Goal: Information Seeking & Learning: Learn about a topic

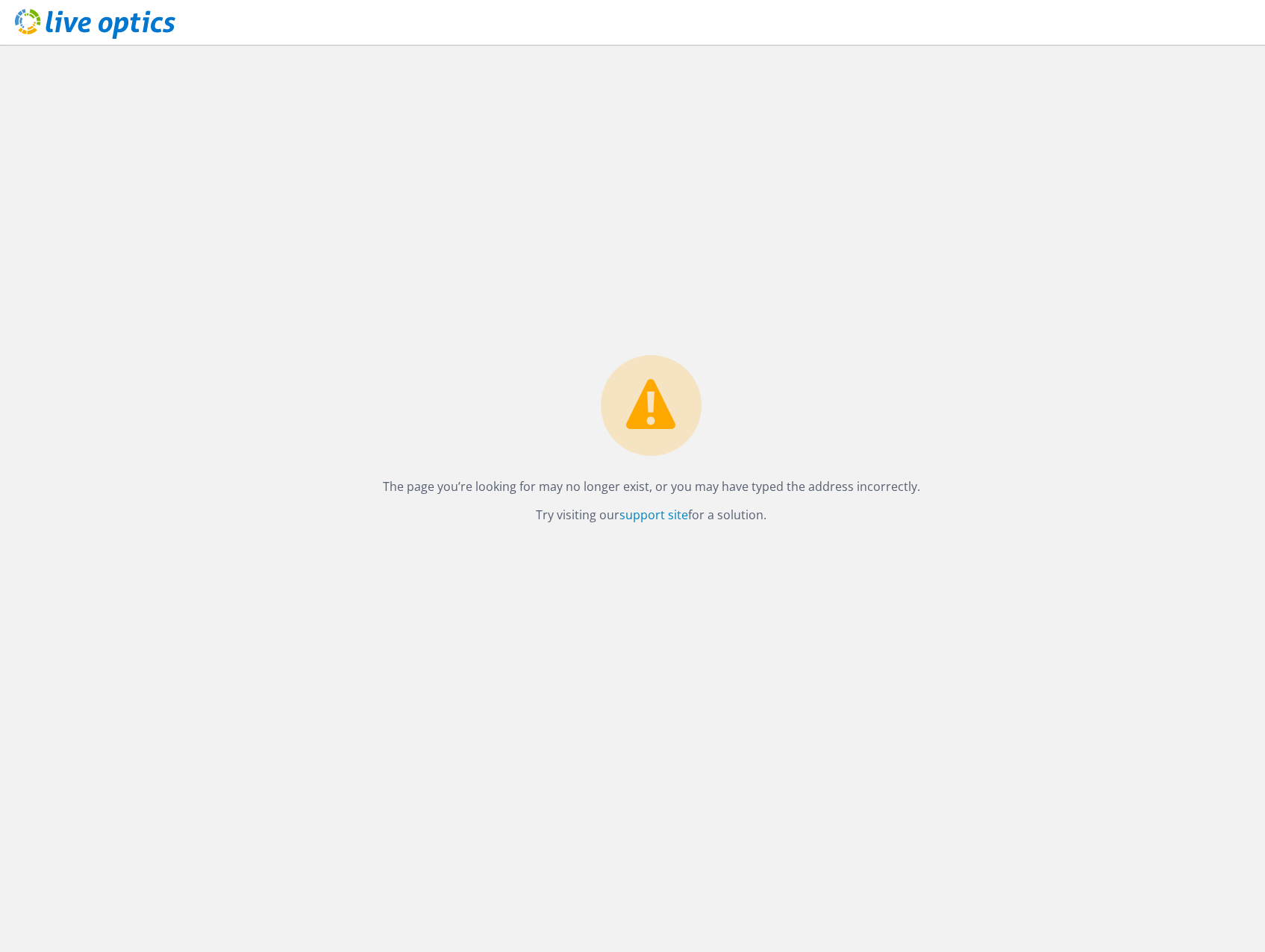
click at [126, 16] on icon at bounding box center [95, 24] width 160 height 31
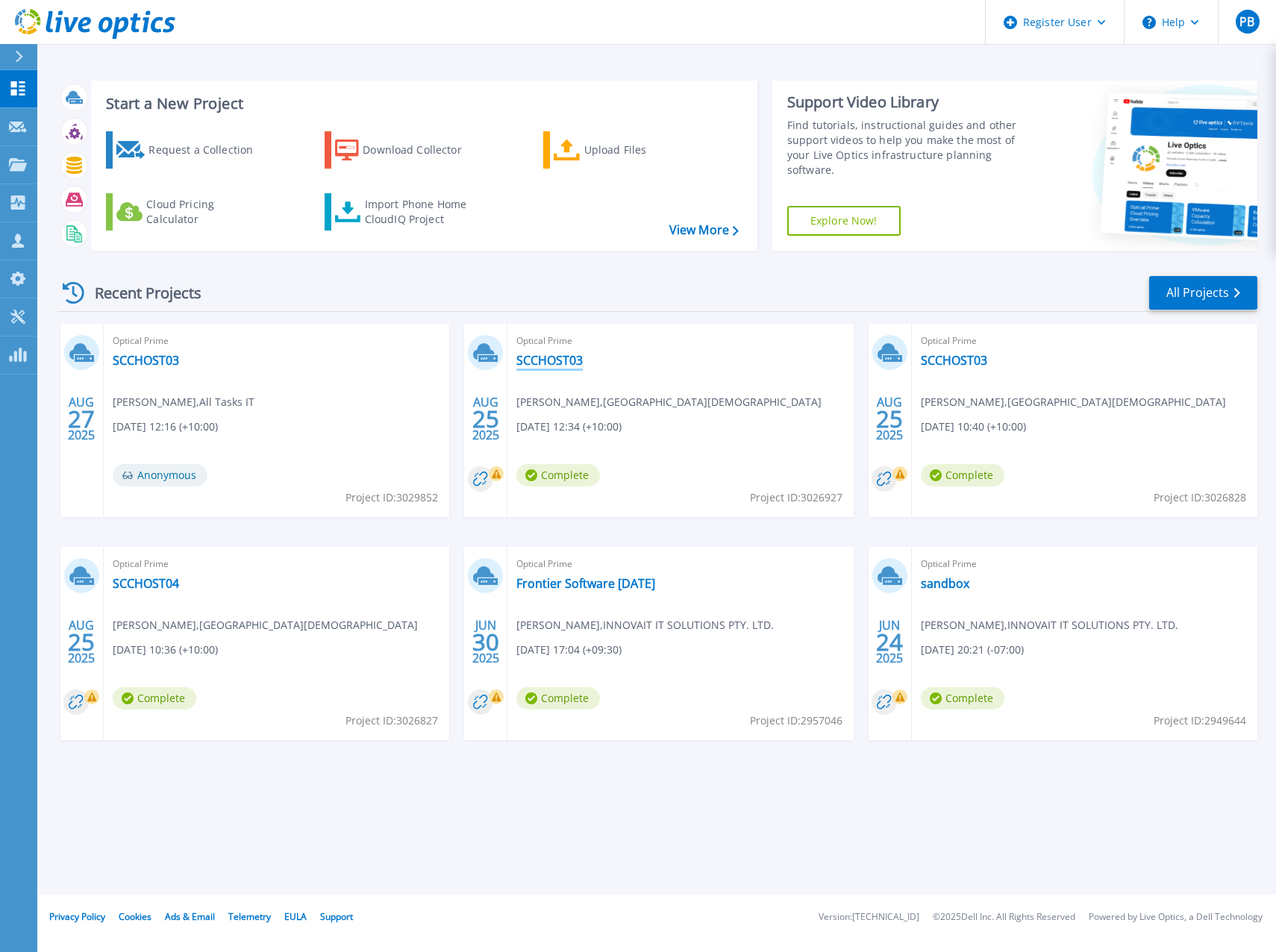
click at [526, 365] on link "SCCHOST03" at bounding box center [550, 360] width 66 height 15
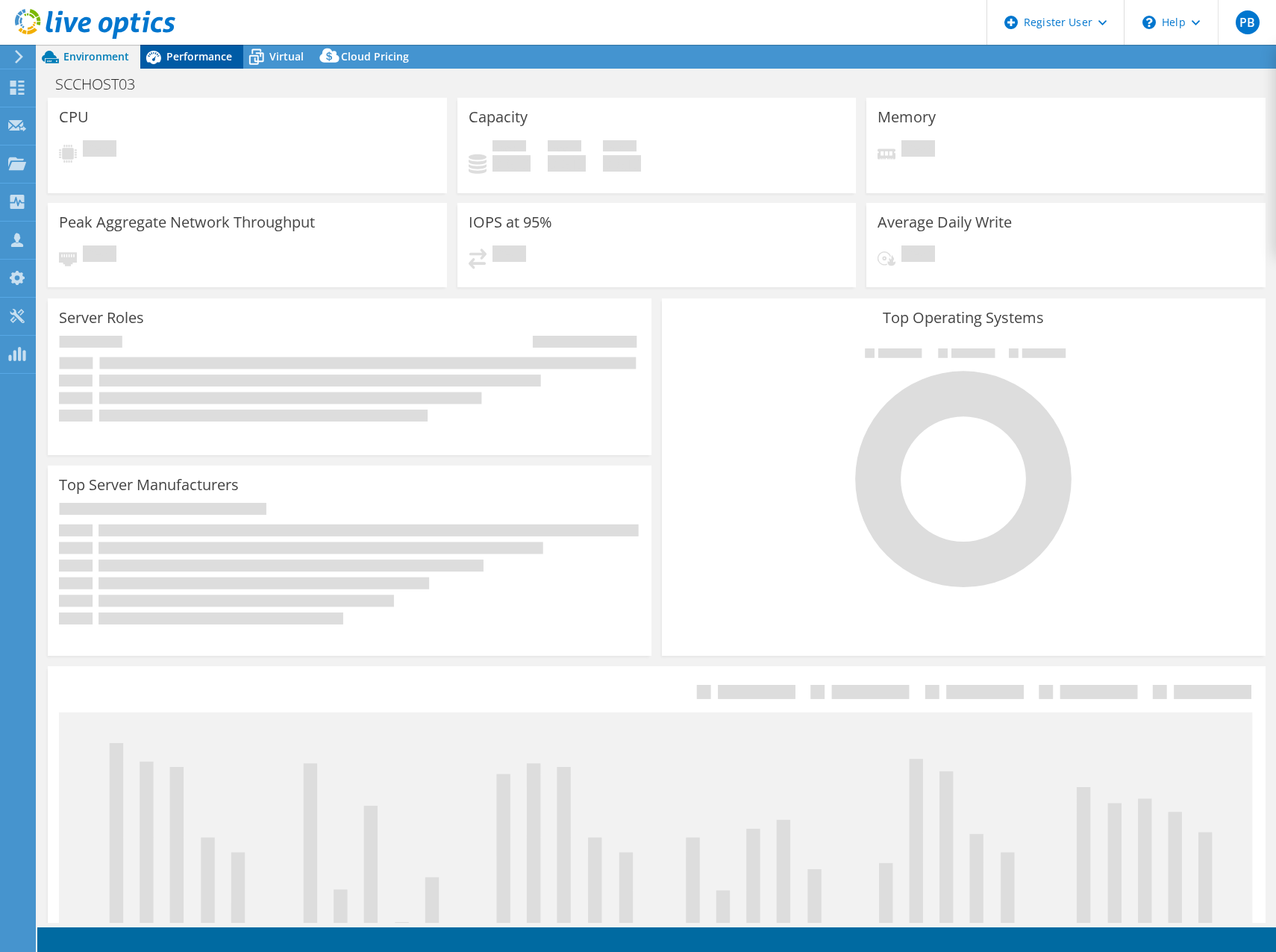
select select "USD"
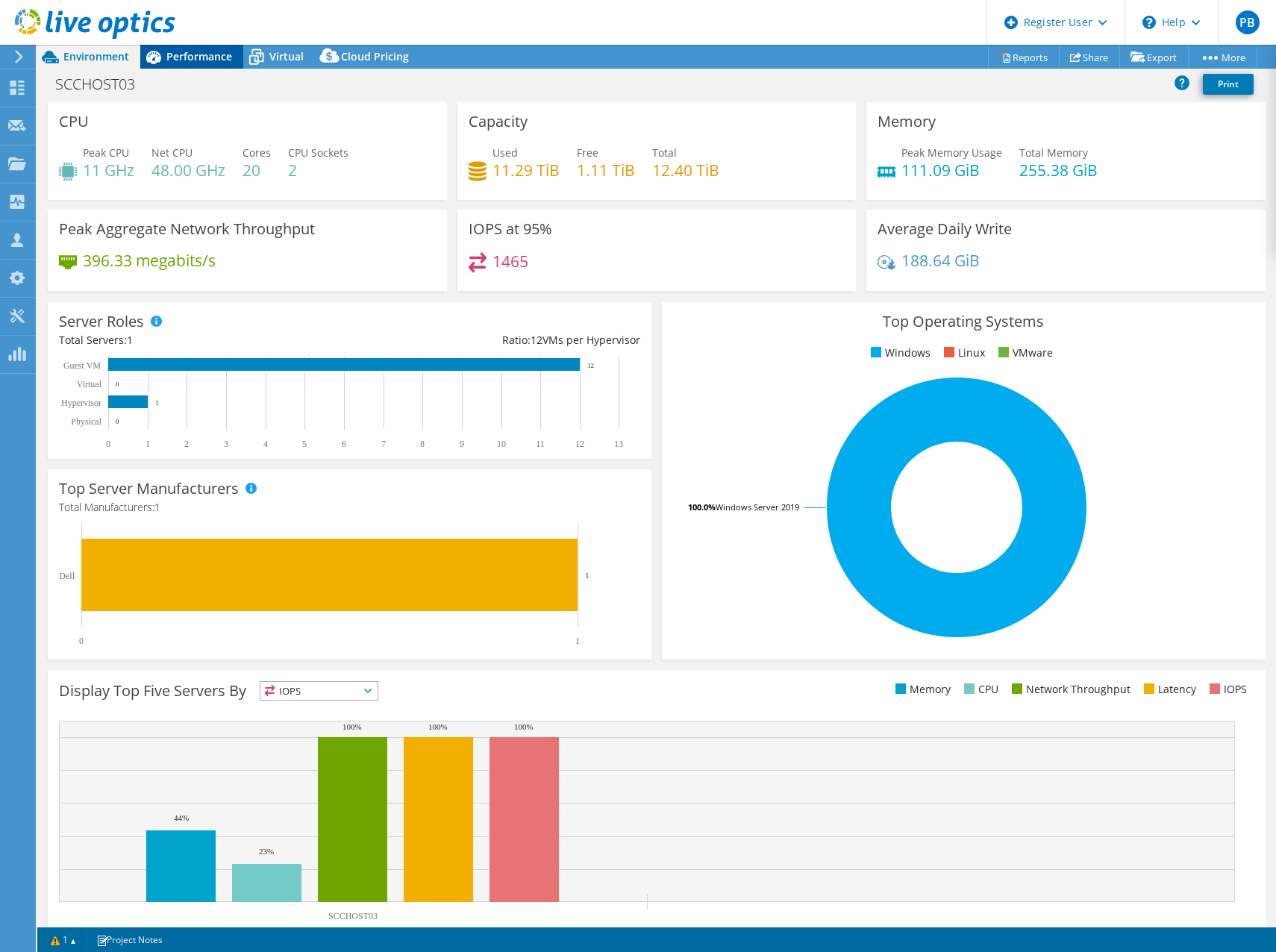
click at [183, 47] on div "Performance" at bounding box center [192, 56] width 103 height 24
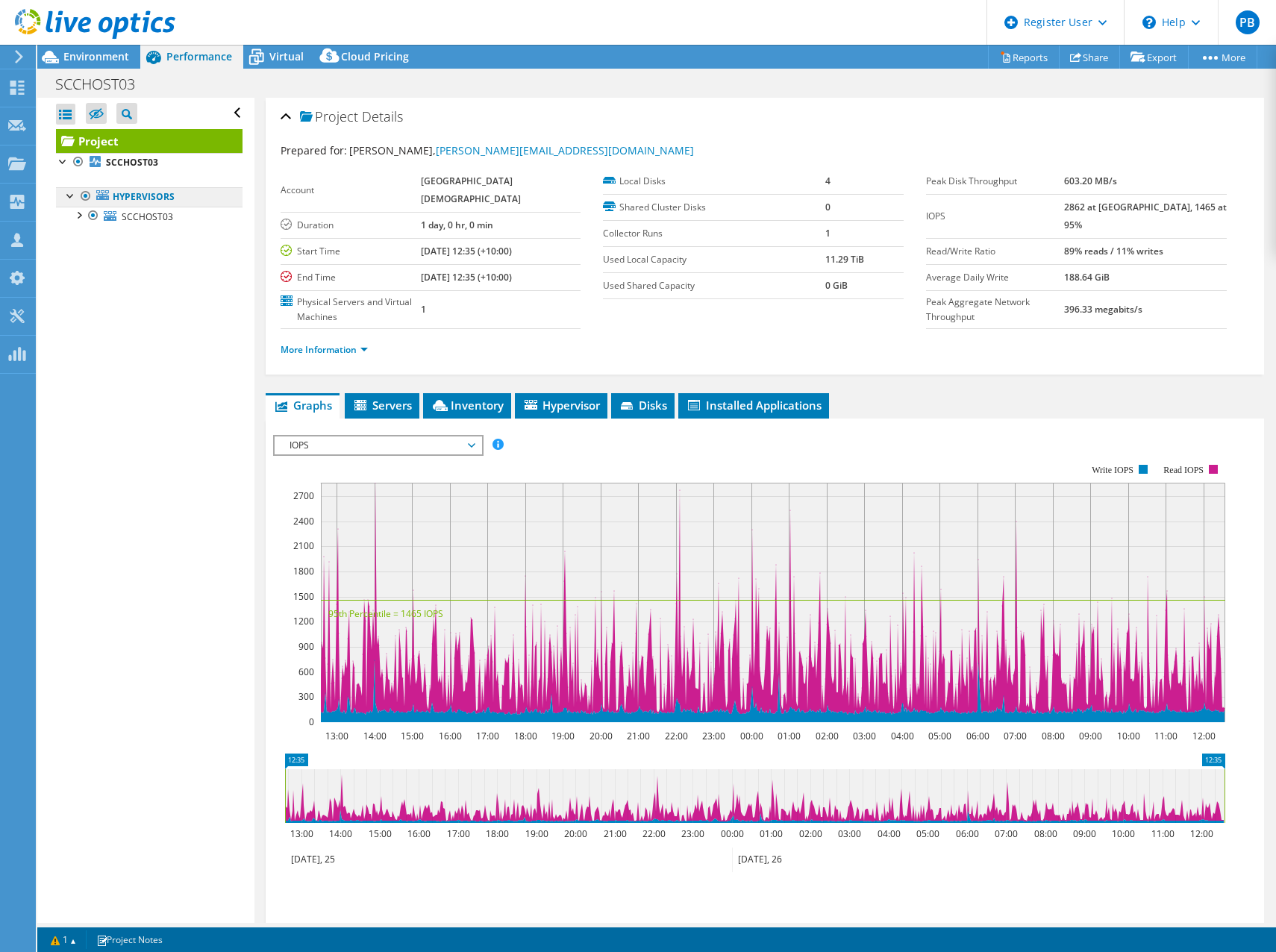
click at [139, 205] on link "Hypervisors" at bounding box center [150, 197] width 187 height 19
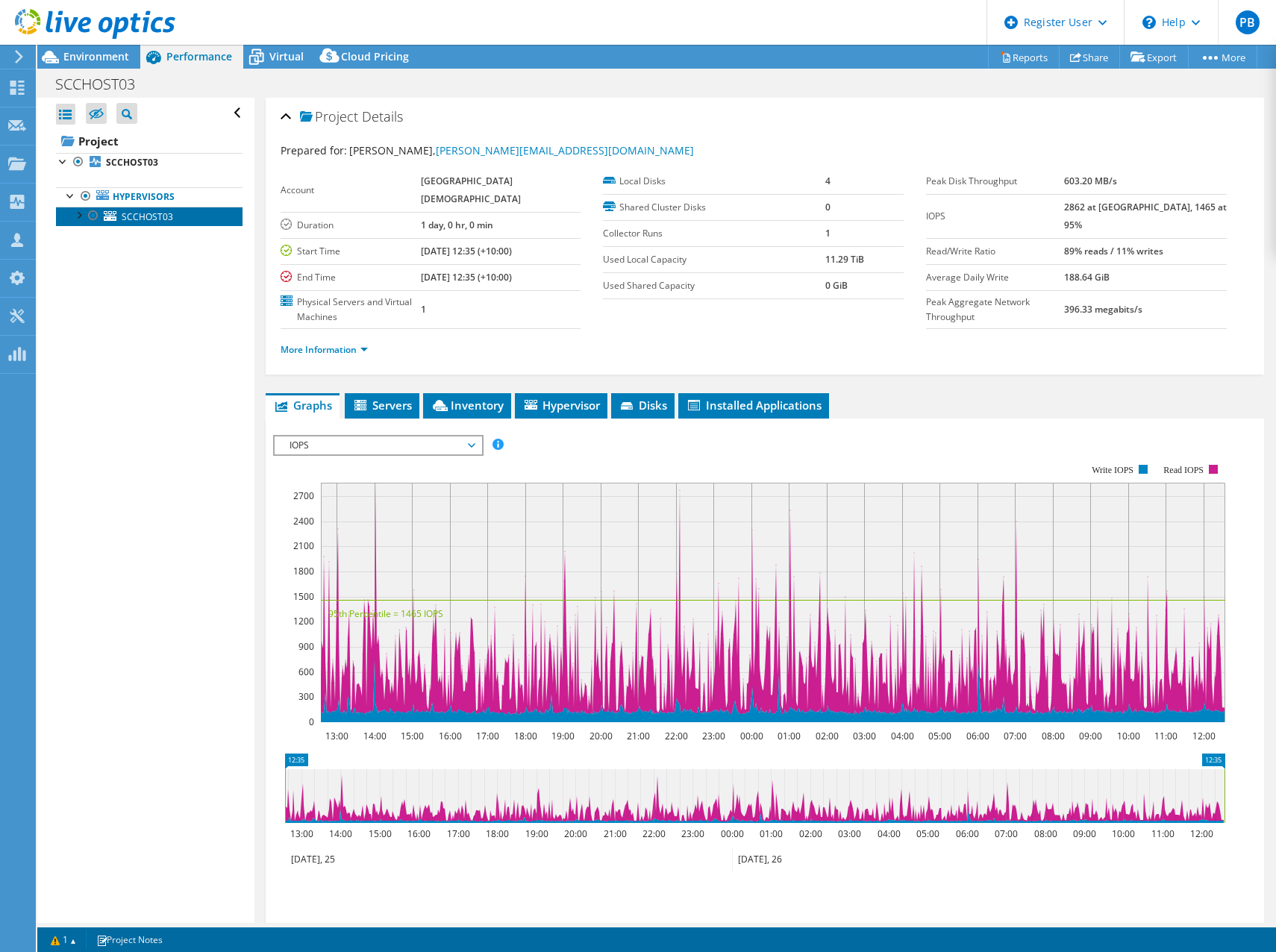
click at [139, 217] on span "SCCHOST03" at bounding box center [147, 217] width 51 height 12
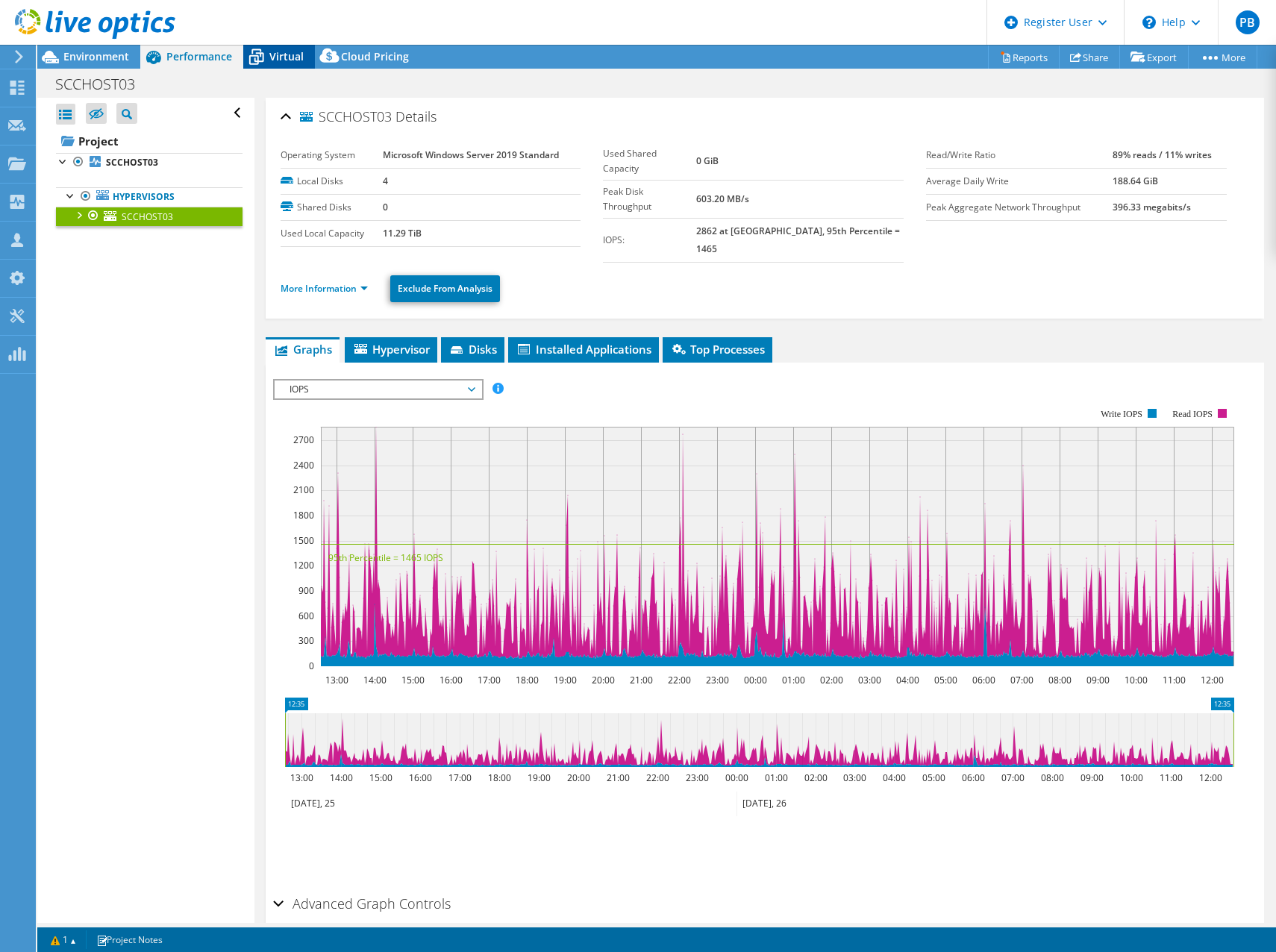
click at [281, 52] on span "Virtual" at bounding box center [287, 56] width 35 height 14
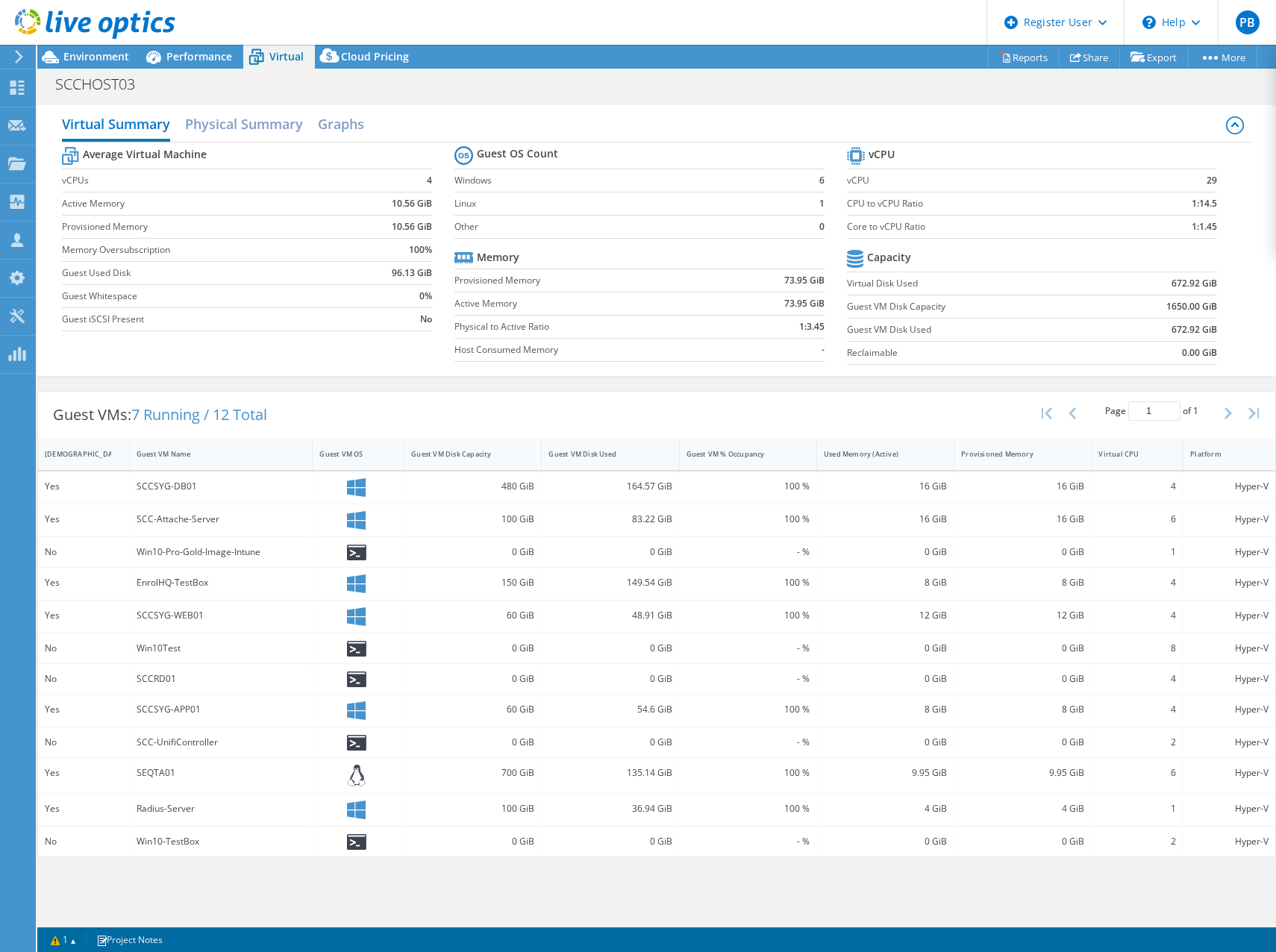
scroll to position [53, 0]
click at [422, 421] on div "Guest VMs: 7 Running / 12 Total Page 1 of 1 5 rows 10 rows 20 rows 25 rows 50 r…" at bounding box center [656, 415] width 1237 height 46
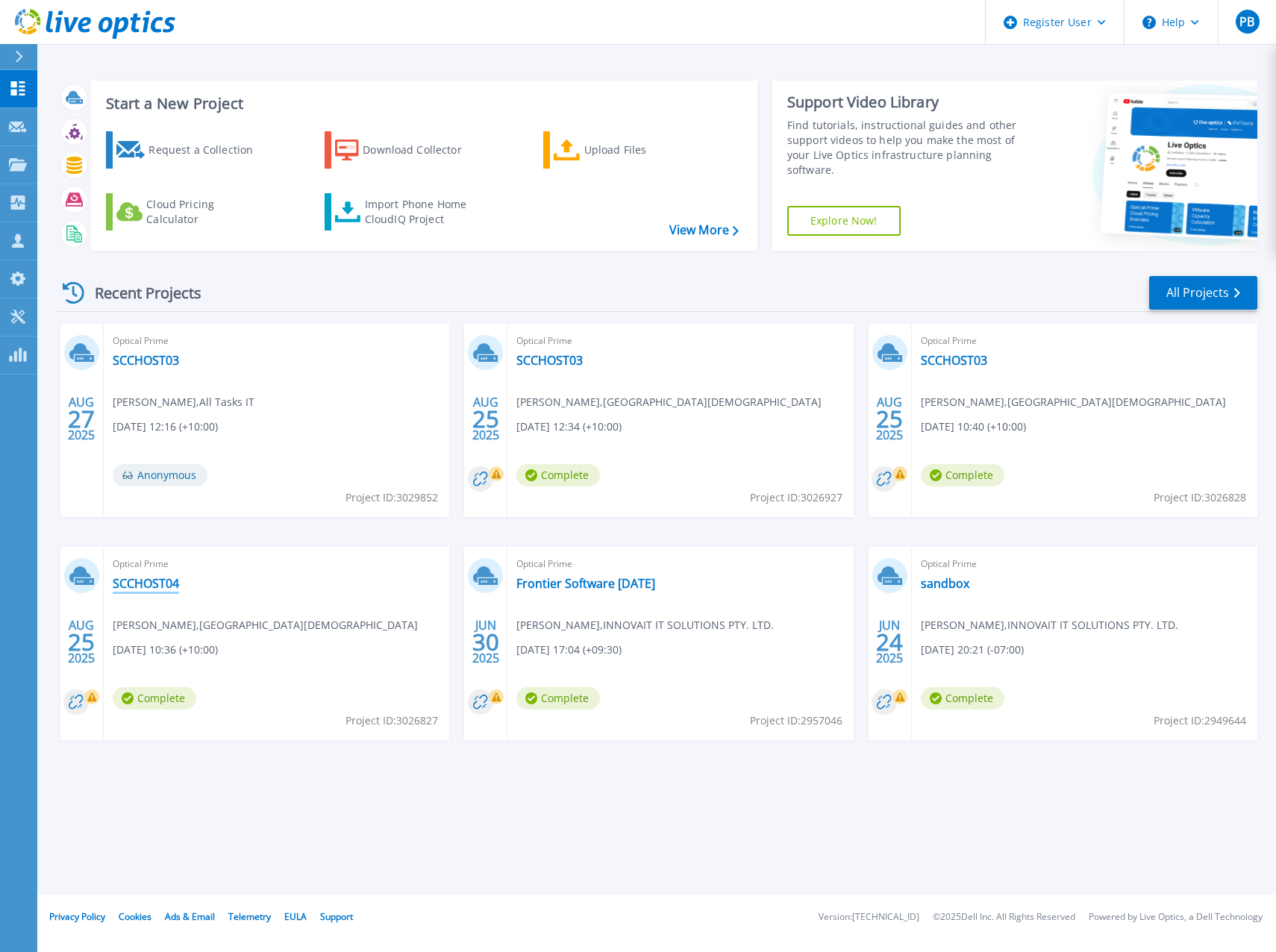
click at [115, 584] on link "SCCHOST04" at bounding box center [145, 583] width 66 height 15
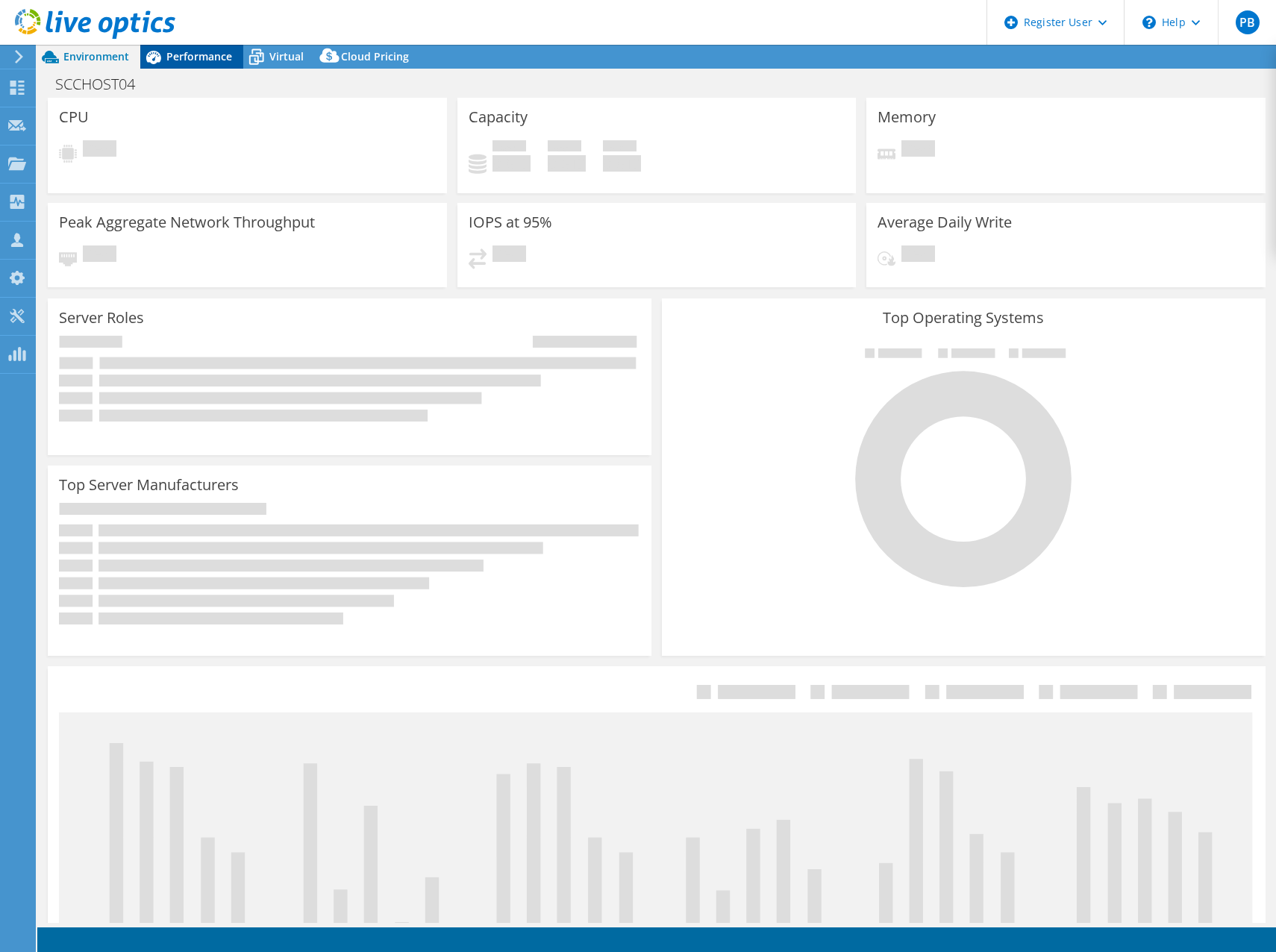
select select "USD"
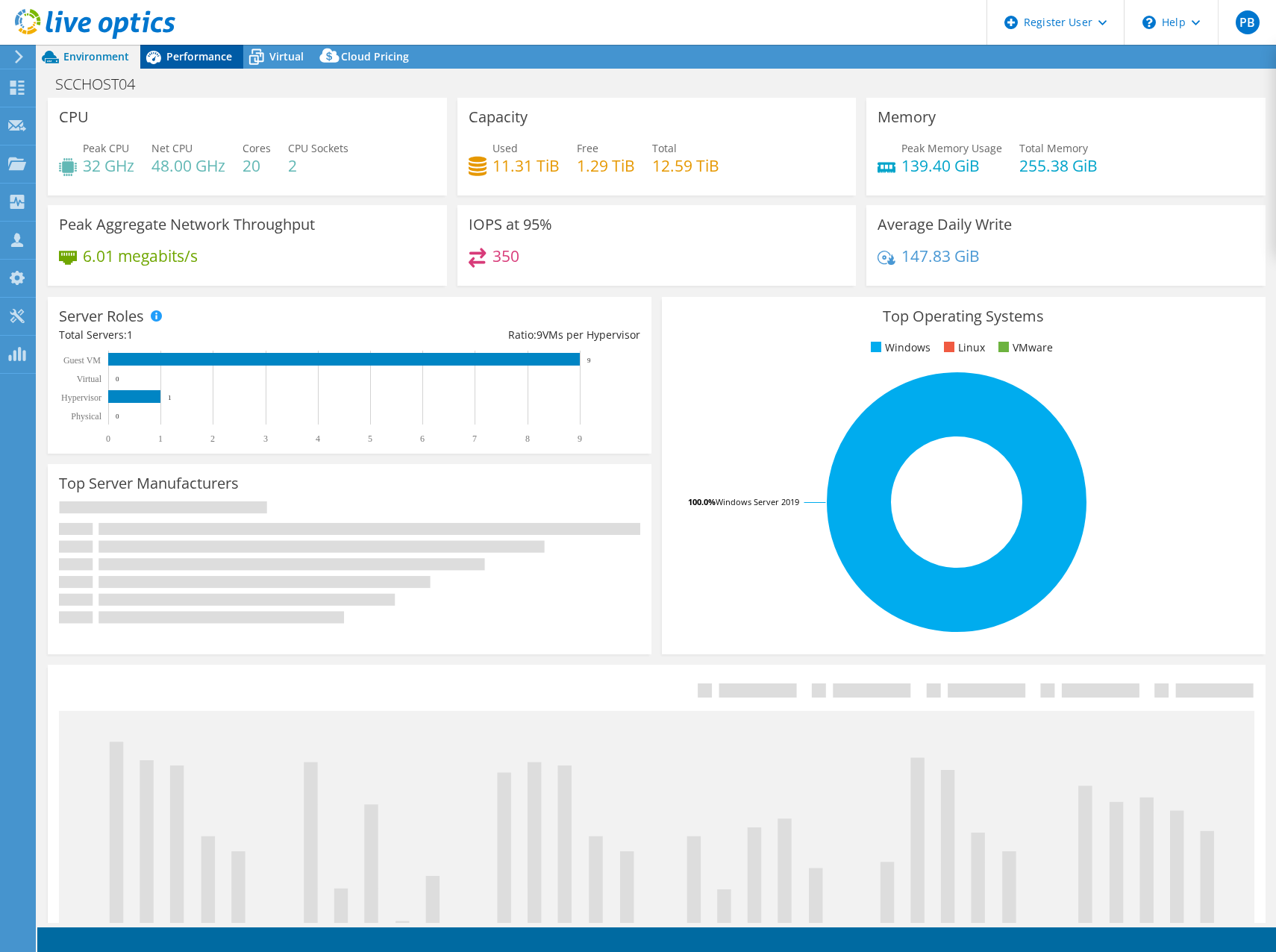
click at [181, 56] on span "Performance" at bounding box center [198, 56] width 65 height 14
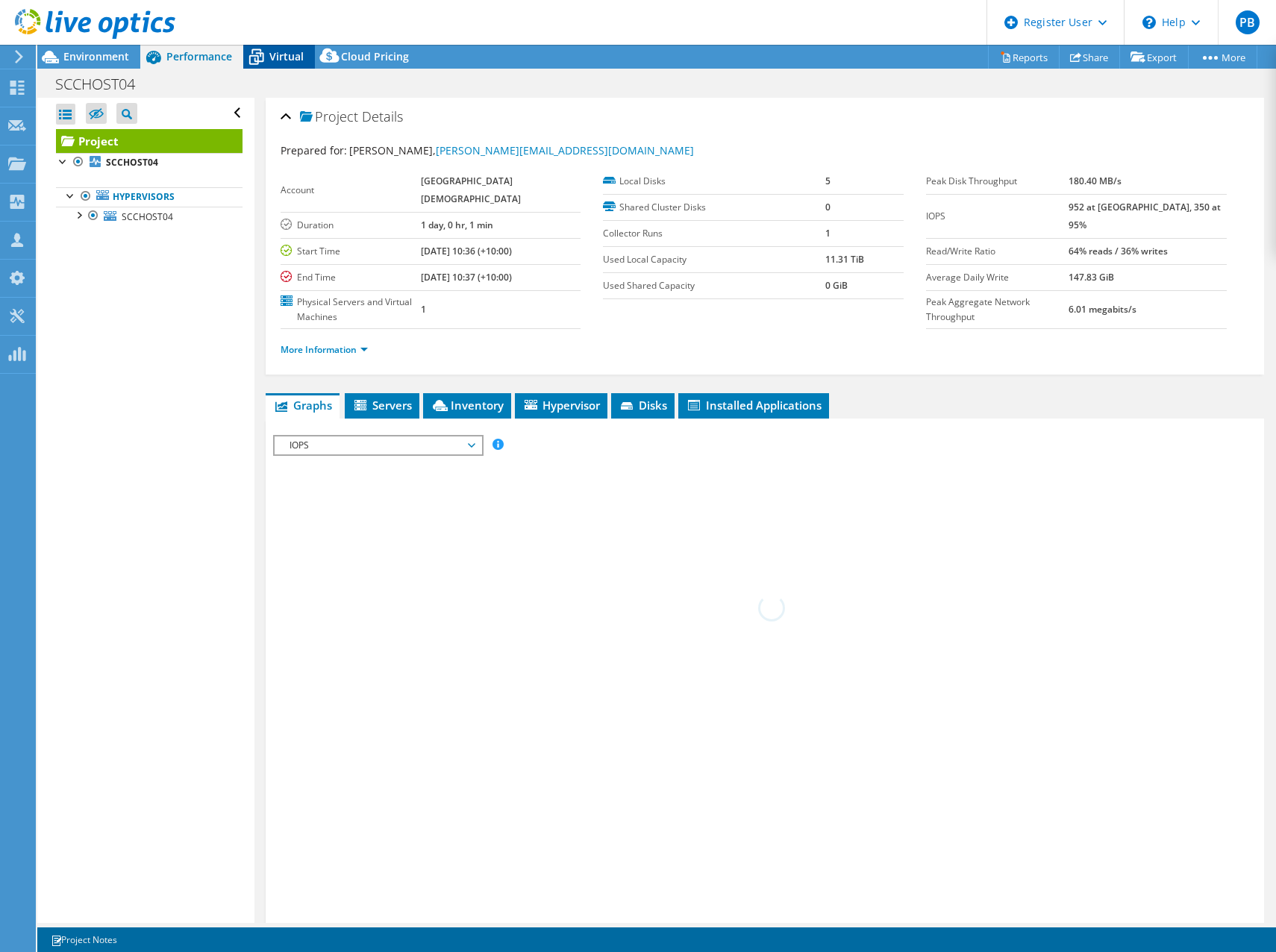
drag, startPoint x: 283, startPoint y: 60, endPoint x: 289, endPoint y: 84, distance: 24.7
click at [283, 59] on span "Virtual" at bounding box center [287, 56] width 35 height 14
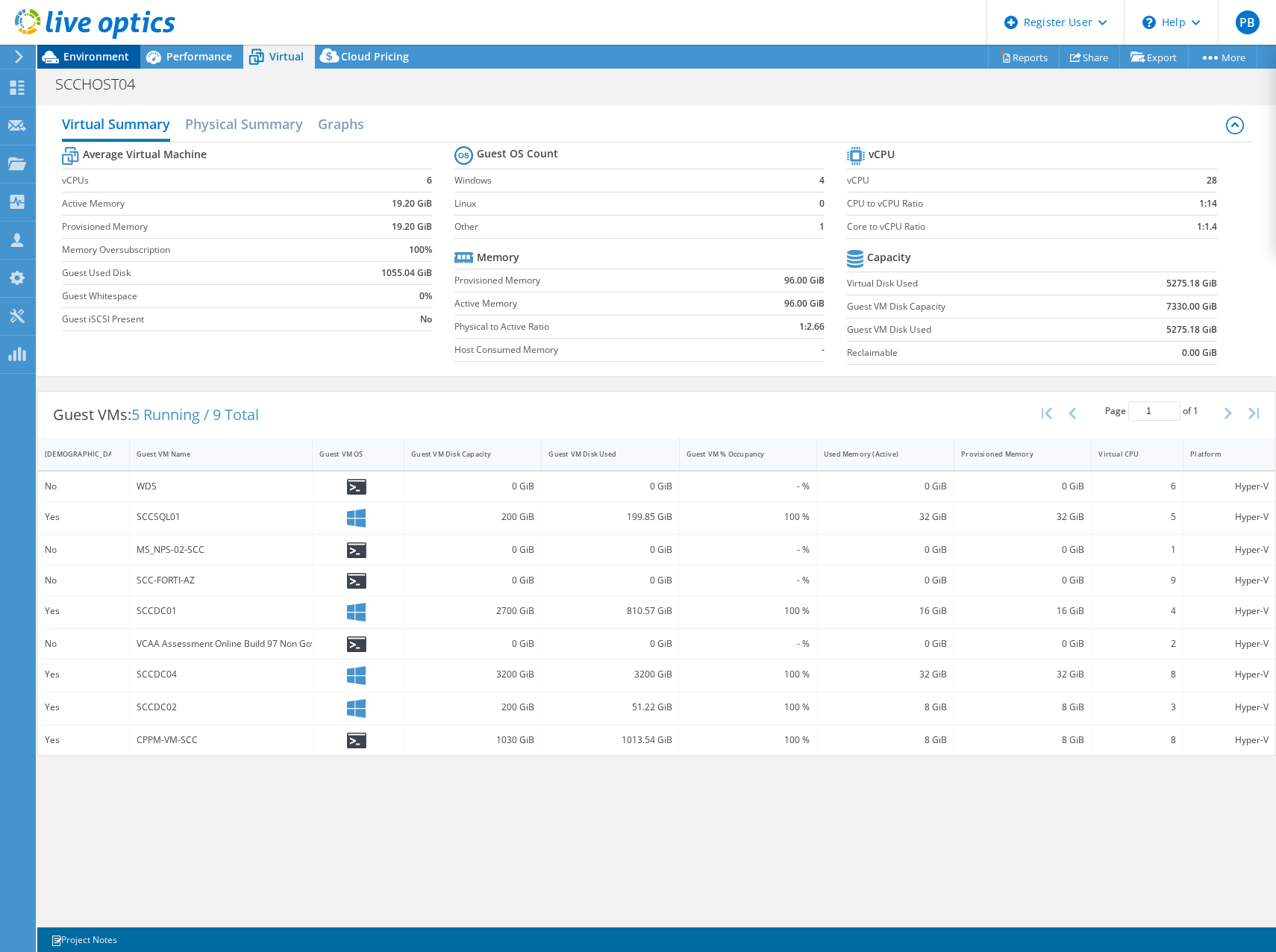
click at [98, 55] on span "Environment" at bounding box center [96, 56] width 65 height 14
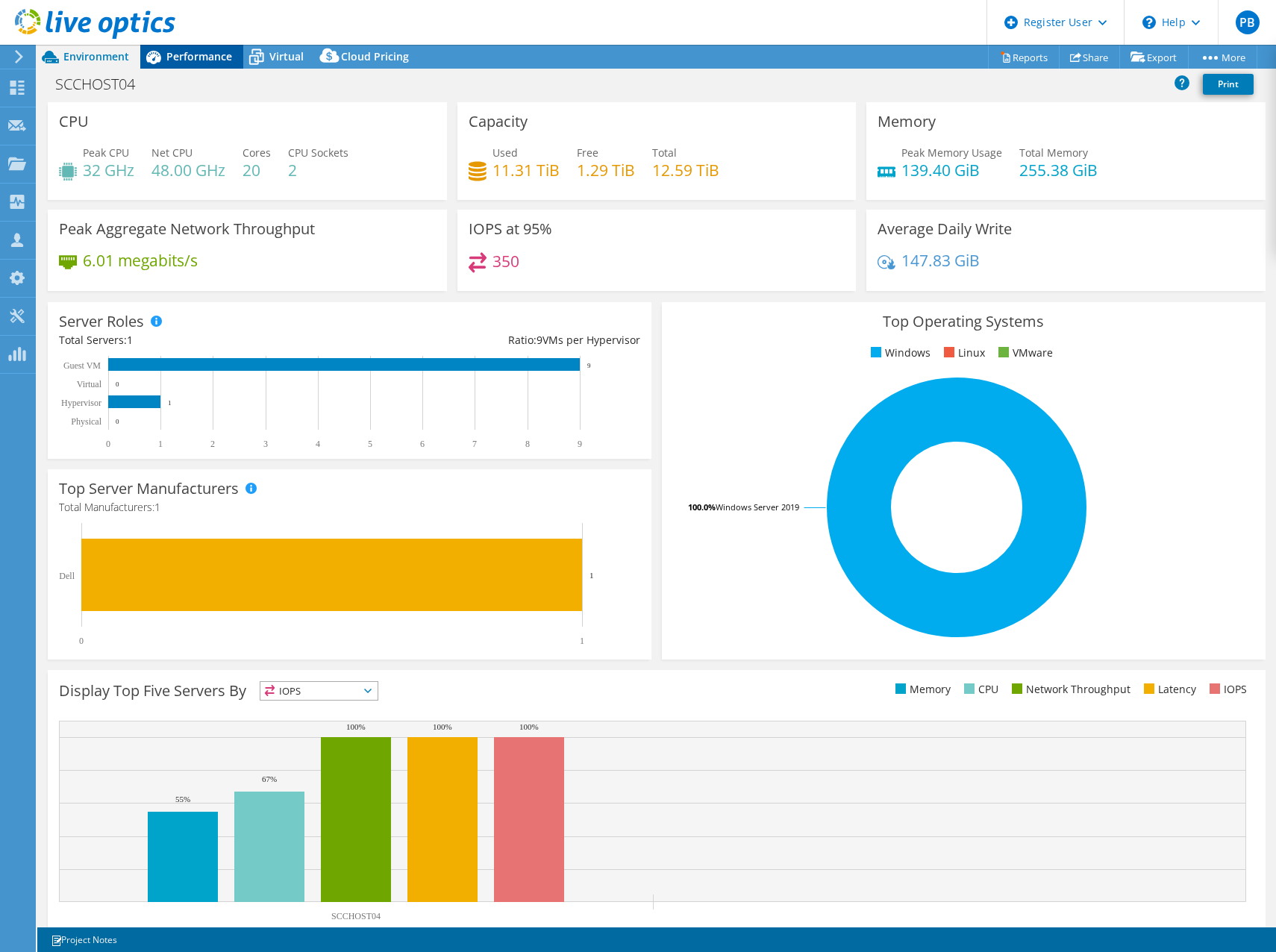
click at [179, 57] on span "Performance" at bounding box center [198, 56] width 65 height 14
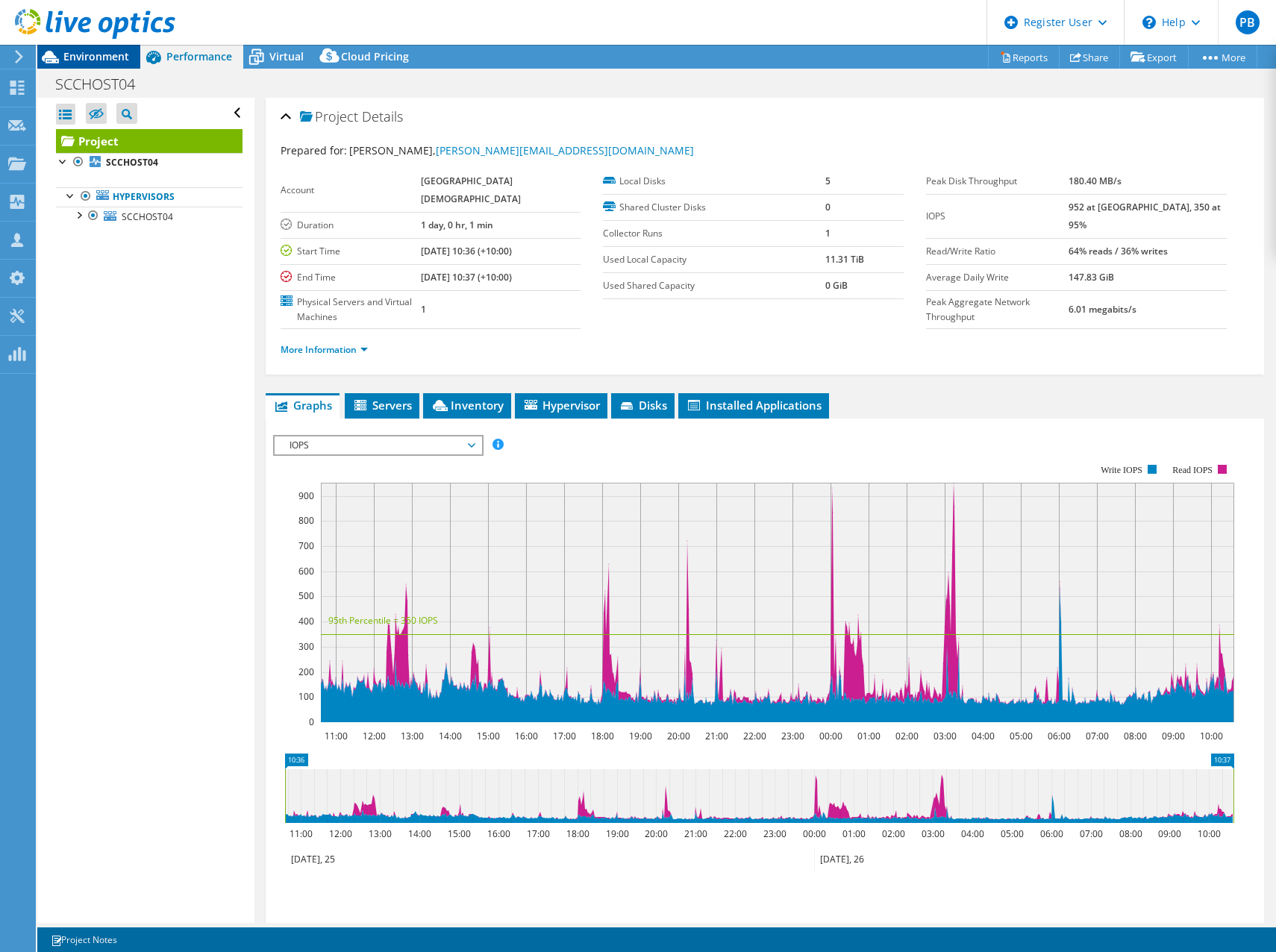
click at [121, 55] on span "Environment" at bounding box center [96, 56] width 65 height 14
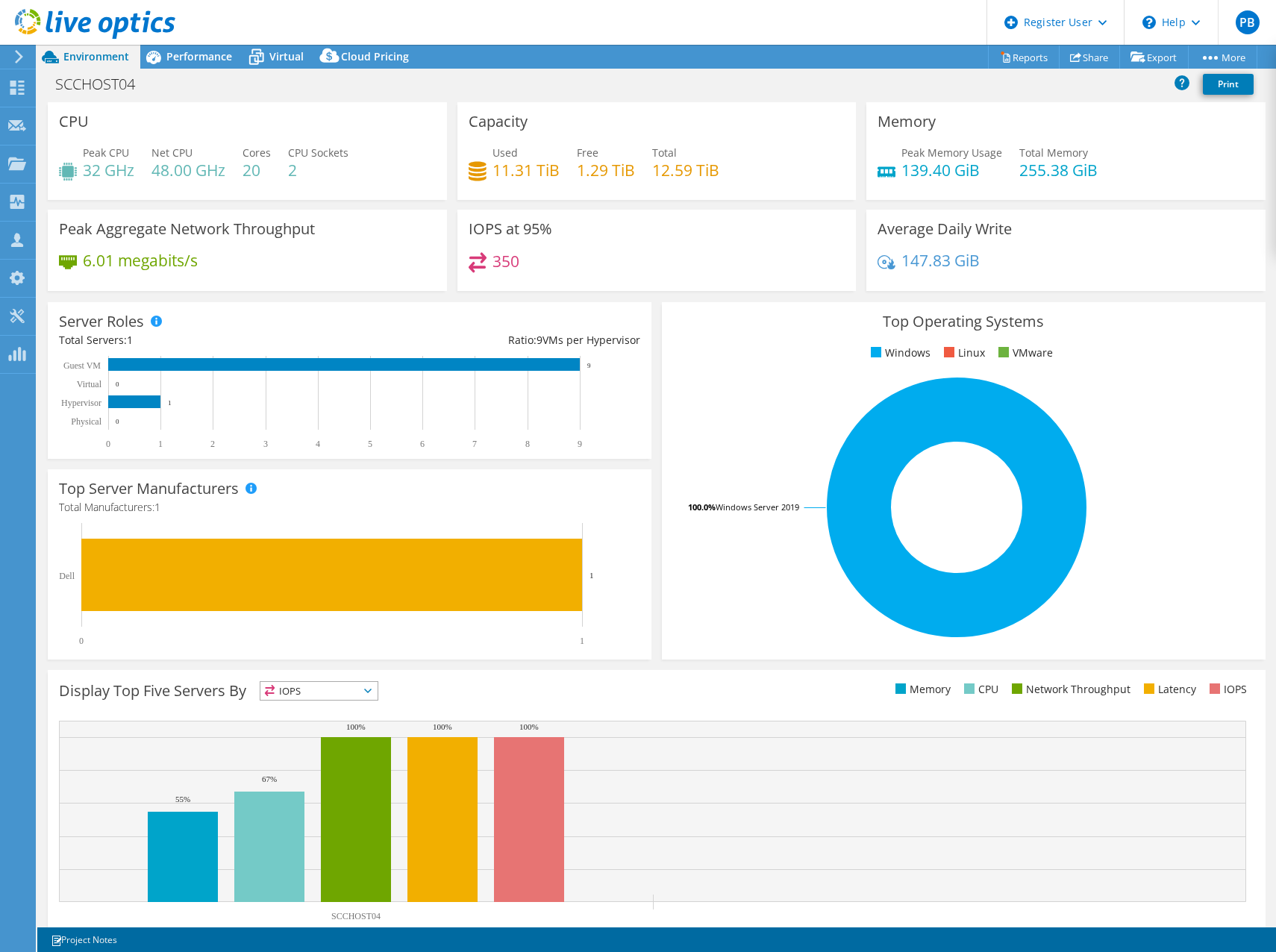
drag, startPoint x: 297, startPoint y: 275, endPoint x: 302, endPoint y: 259, distance: 16.8
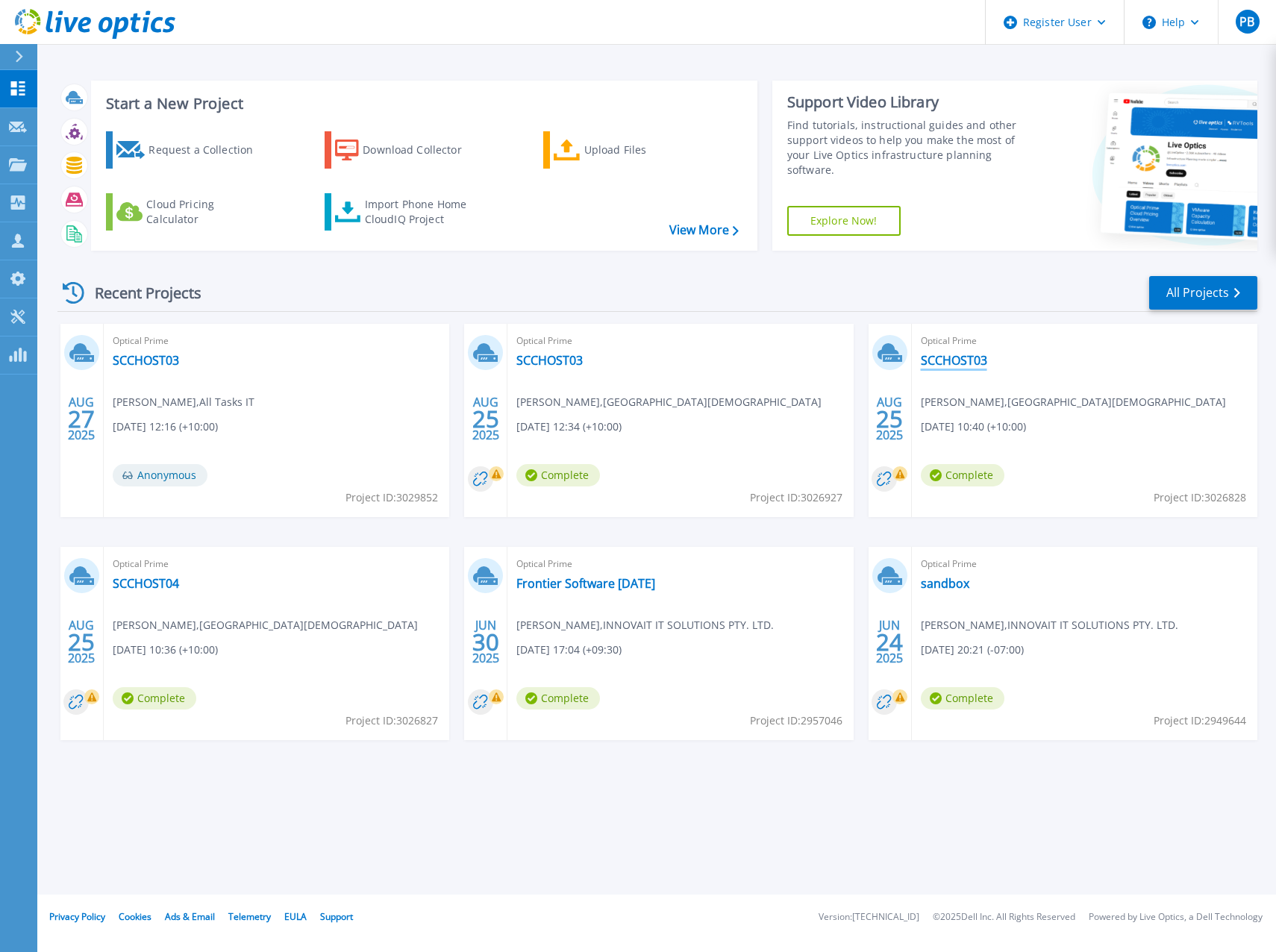
click at [964, 365] on link "SCCHOST03" at bounding box center [954, 360] width 66 height 15
click at [535, 357] on link "SCCHOST03" at bounding box center [550, 360] width 66 height 15
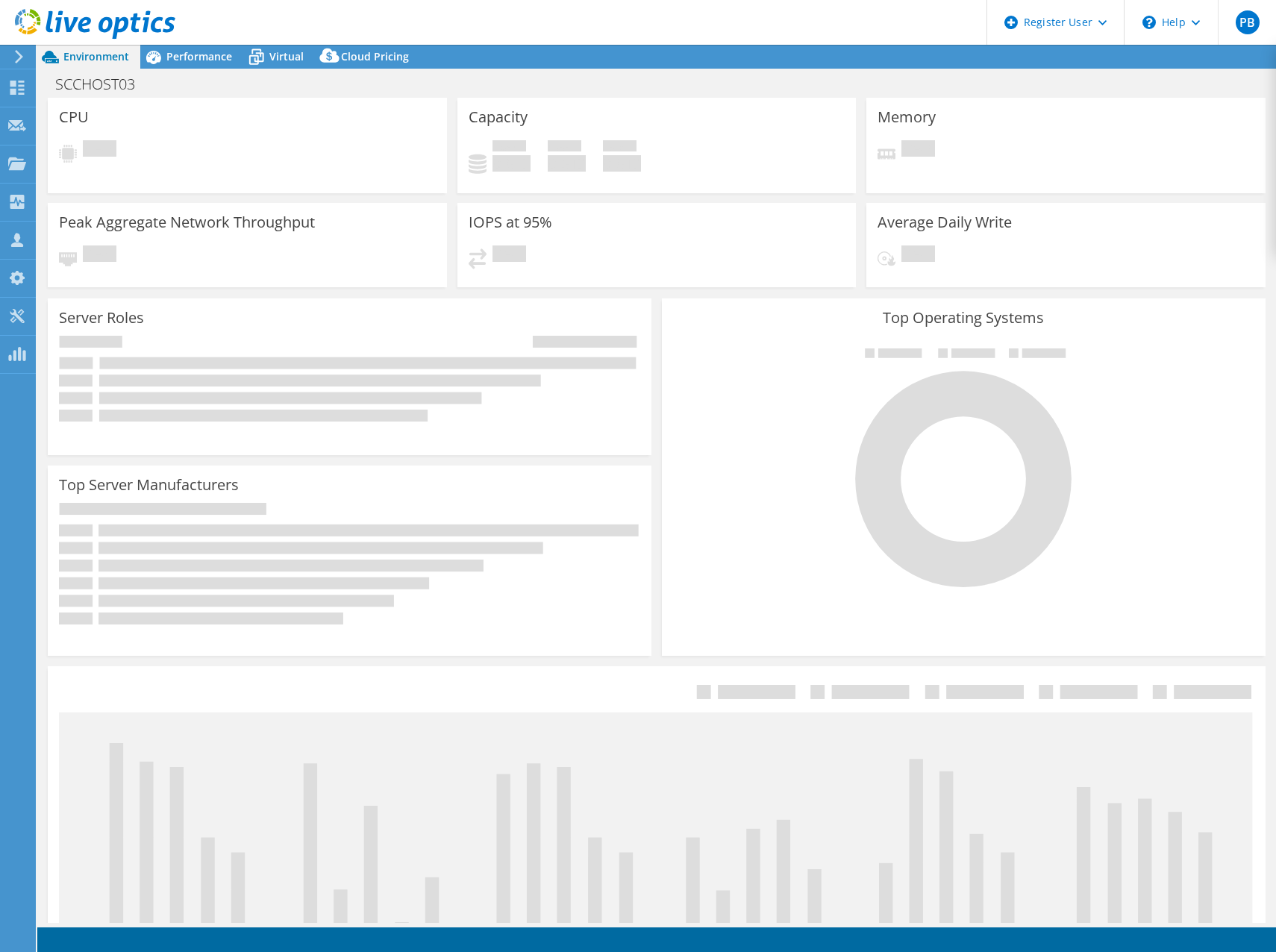
select select "USD"
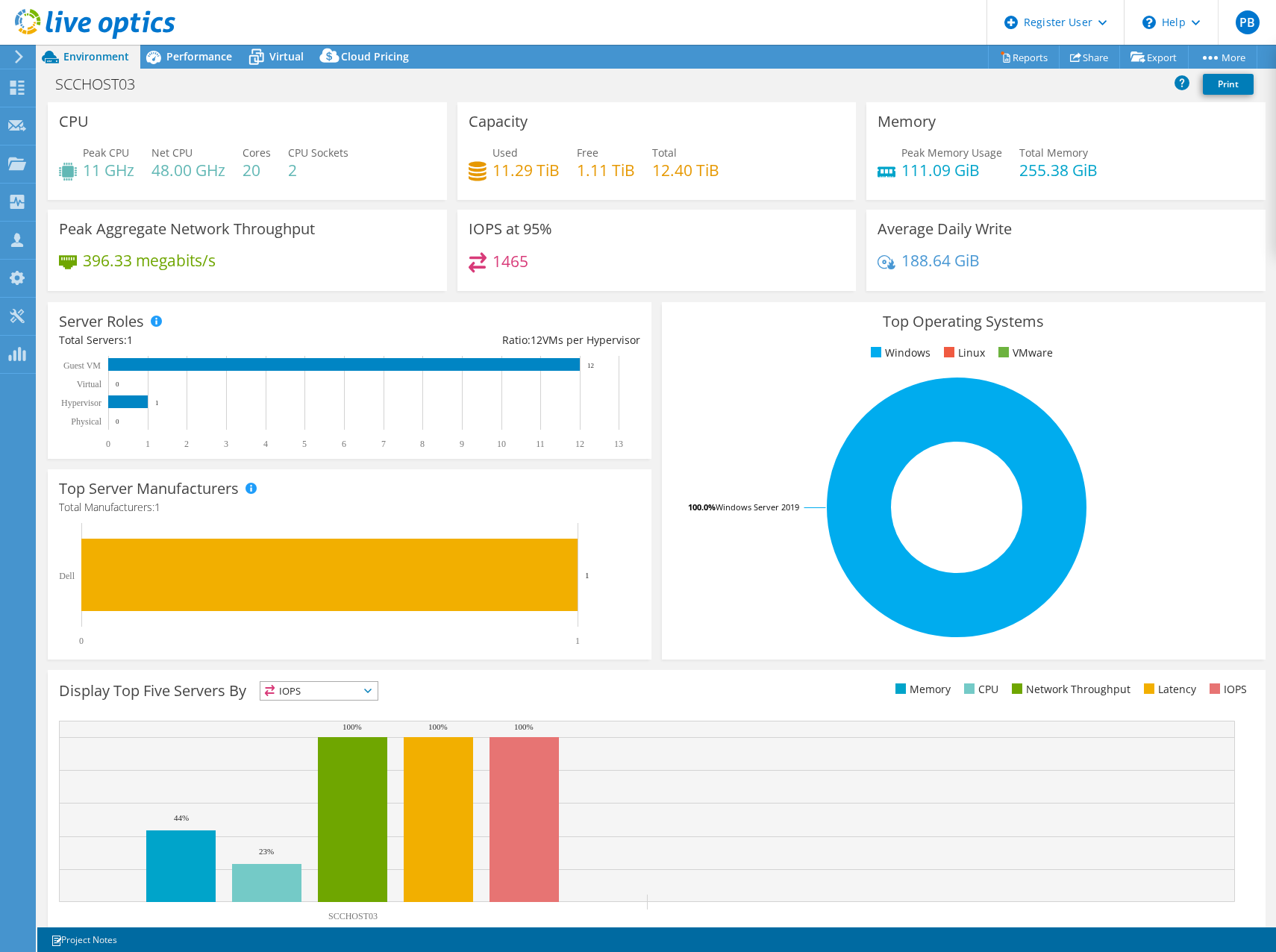
click at [197, 44] on header "PB Dell User [PERSON_NAME] [PERSON_NAME][EMAIL_ADDRESS][PERSON_NAME][DOMAIN_NAM…" at bounding box center [638, 22] width 1276 height 45
click at [194, 53] on span "Performance" at bounding box center [198, 56] width 65 height 14
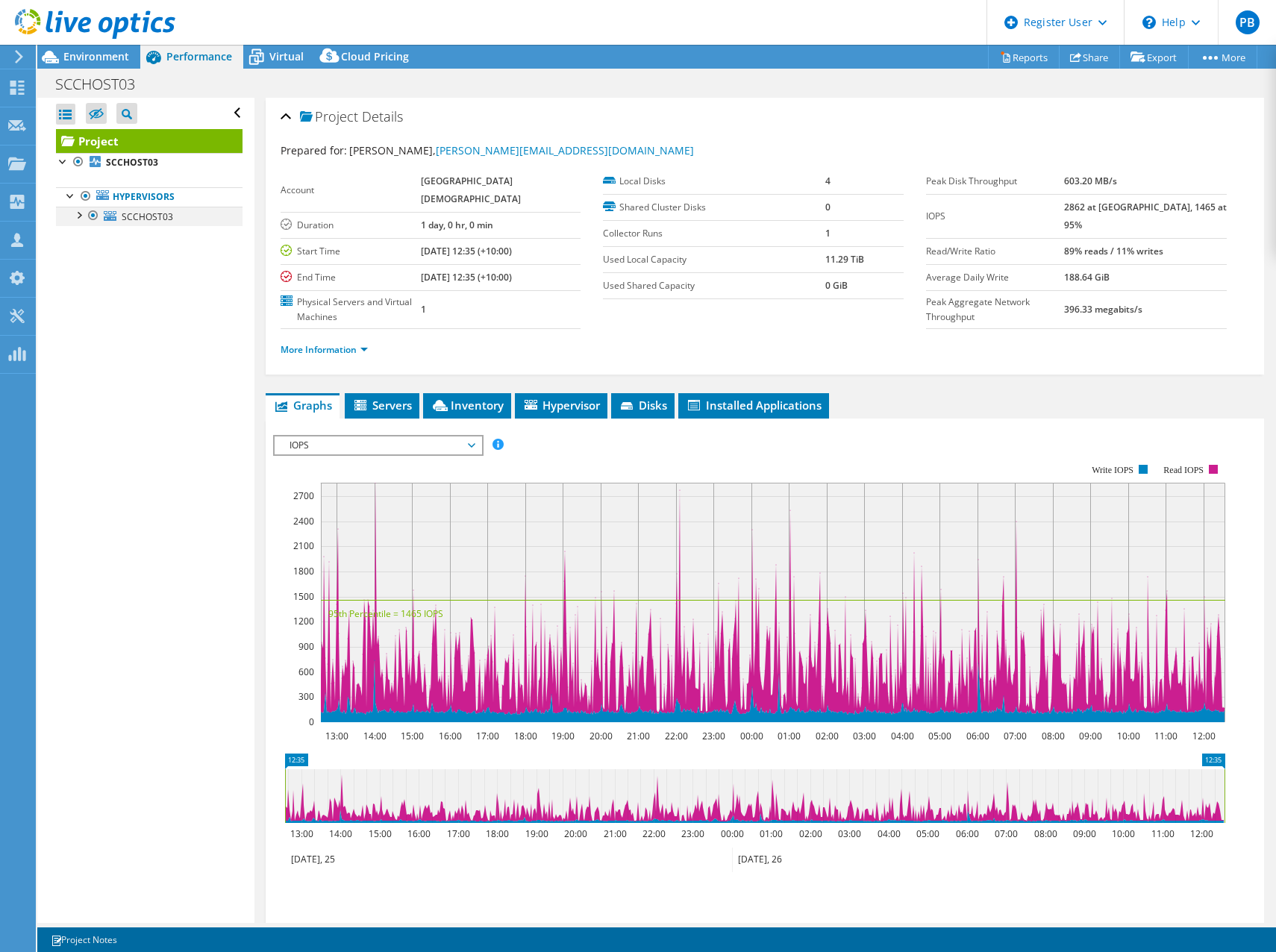
click at [78, 216] on div at bounding box center [79, 214] width 15 height 15
click at [157, 218] on span "SCCHOST03" at bounding box center [147, 217] width 51 height 12
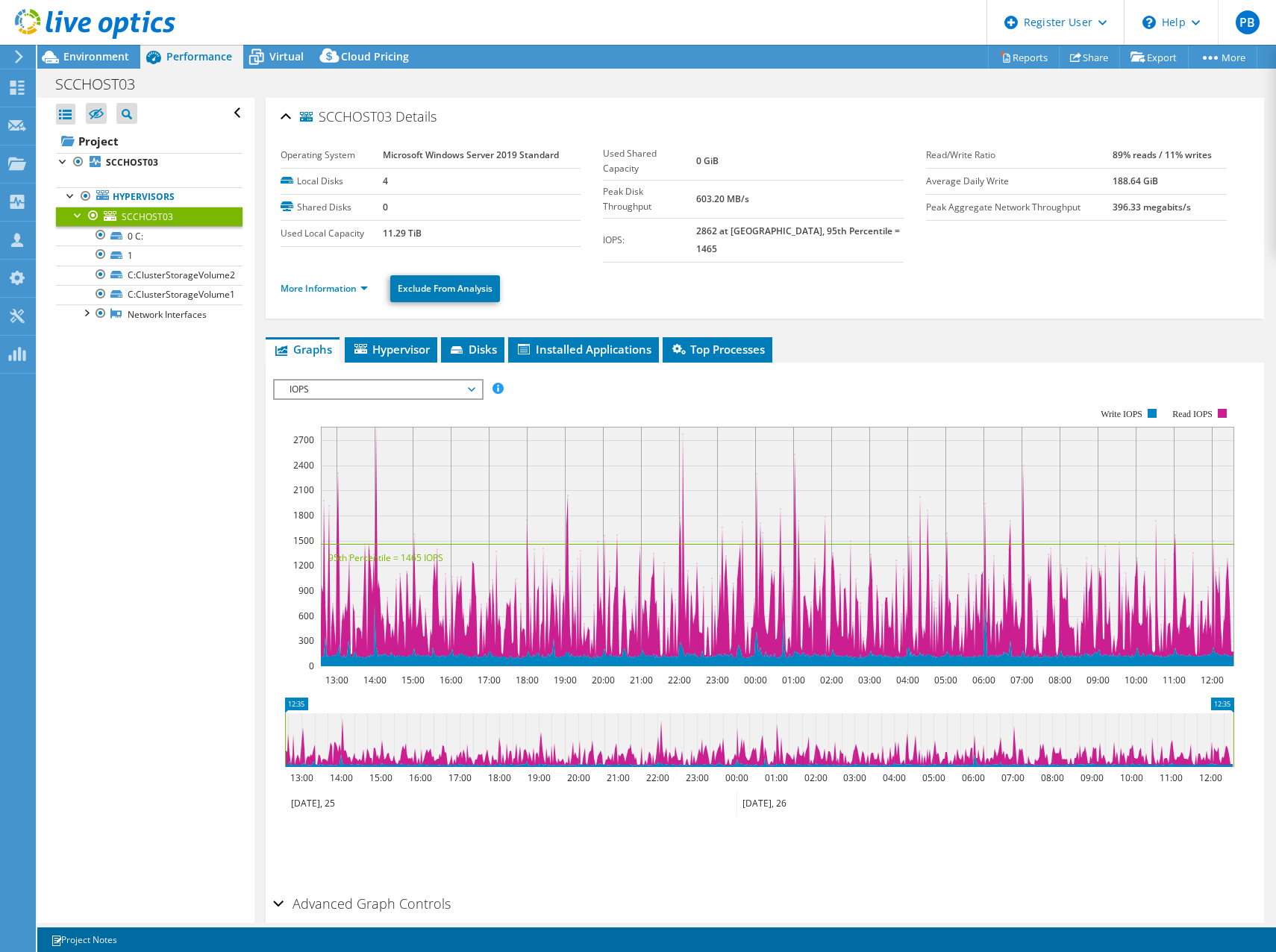
click at [334, 283] on ul "More Information Exclude From Analysis" at bounding box center [764, 287] width 969 height 31
click at [340, 280] on li "More Information" at bounding box center [328, 288] width 96 height 17
click at [334, 282] on link "More Information" at bounding box center [324, 288] width 88 height 12
